Goal: Navigation & Orientation: Go to known website

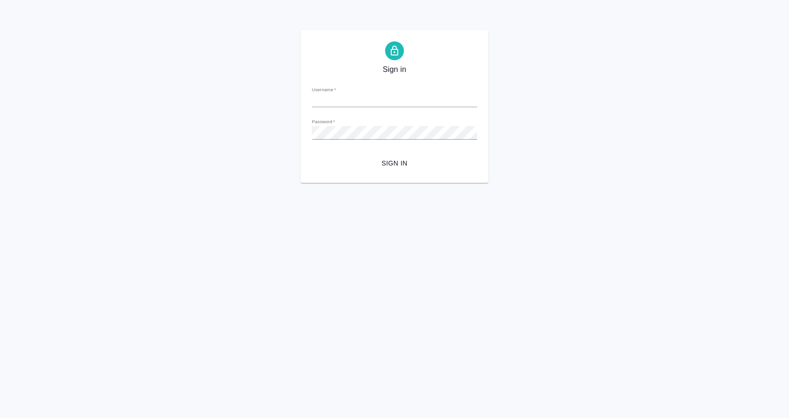
type input "[EMAIL_ADDRESS][DOMAIN_NAME]"
click at [632, 149] on div "Sign in Username   * y.gostev@awatera.com Password   * urlPath   * / Sign in" at bounding box center [394, 106] width 789 height 153
